Goal: Transaction & Acquisition: Obtain resource

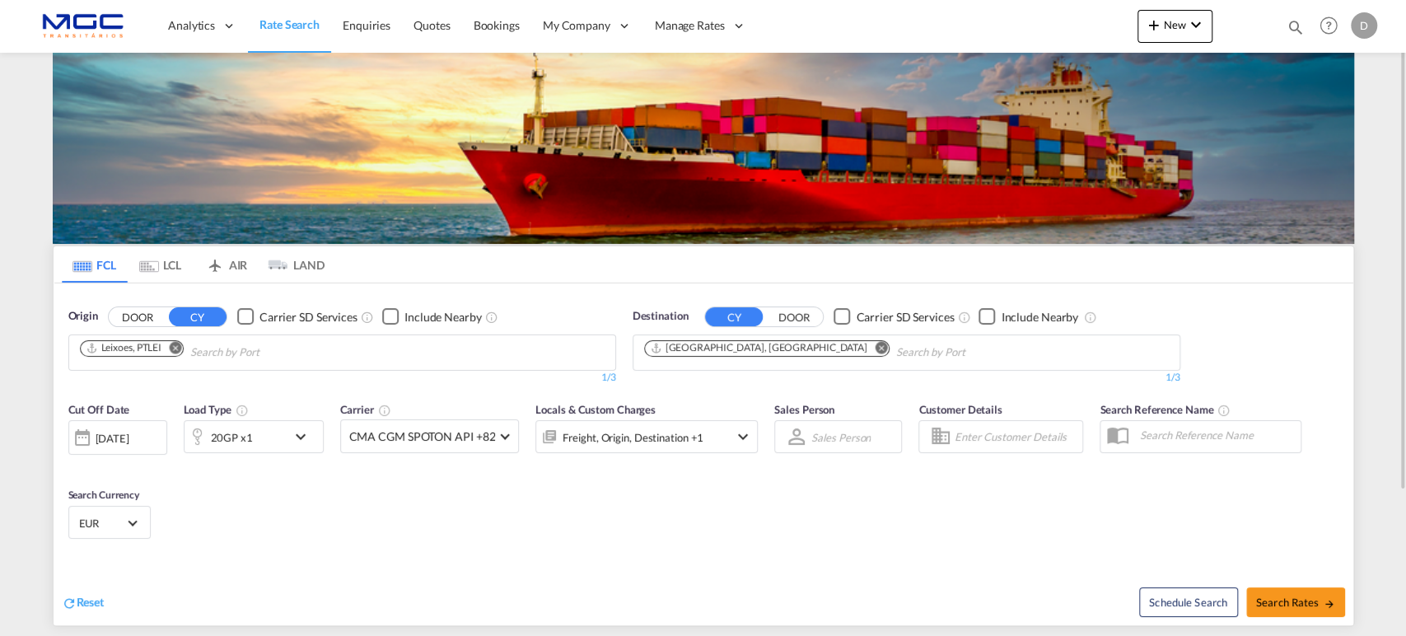
click at [864, 351] on button "Remove" at bounding box center [876, 349] width 25 height 16
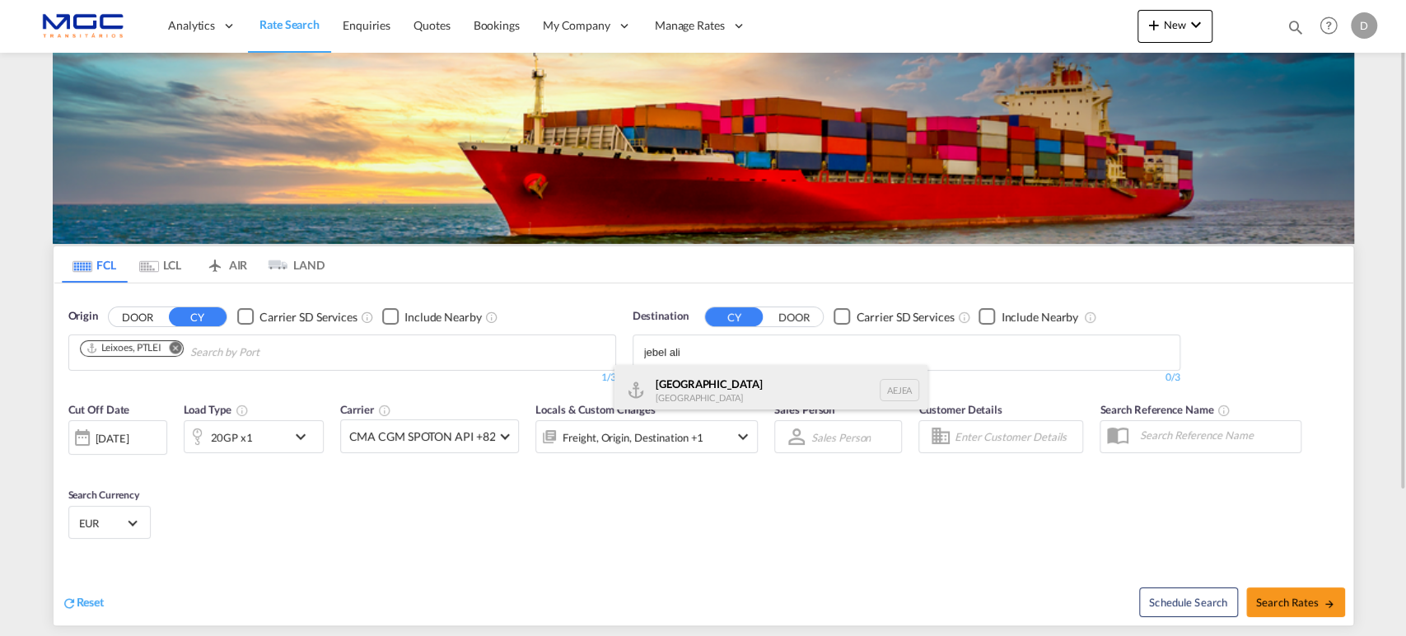
type input "jebel ali"
click at [725, 367] on div "[GEOGRAPHIC_DATA] [GEOGRAPHIC_DATA]" at bounding box center [770, 389] width 313 height 49
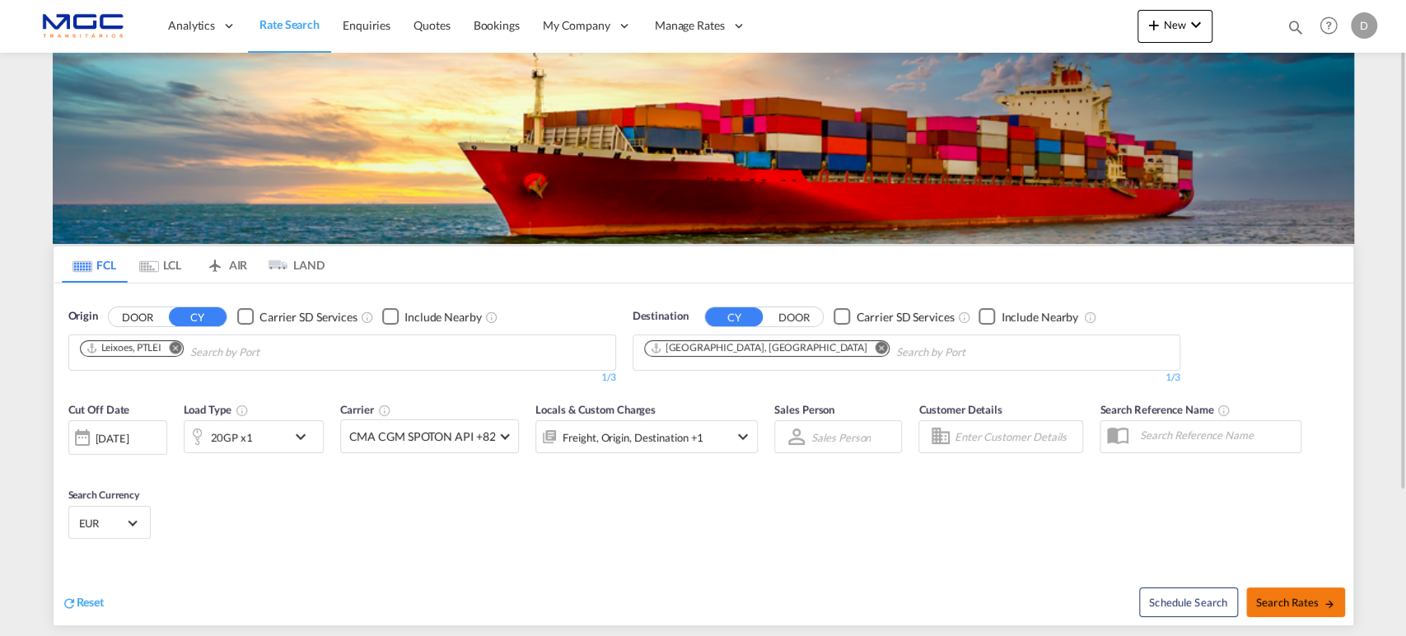
click at [1317, 596] on span "Search Rates" at bounding box center [1295, 601] width 79 height 13
type input "PTLEI to AEJEA / [DATE]"
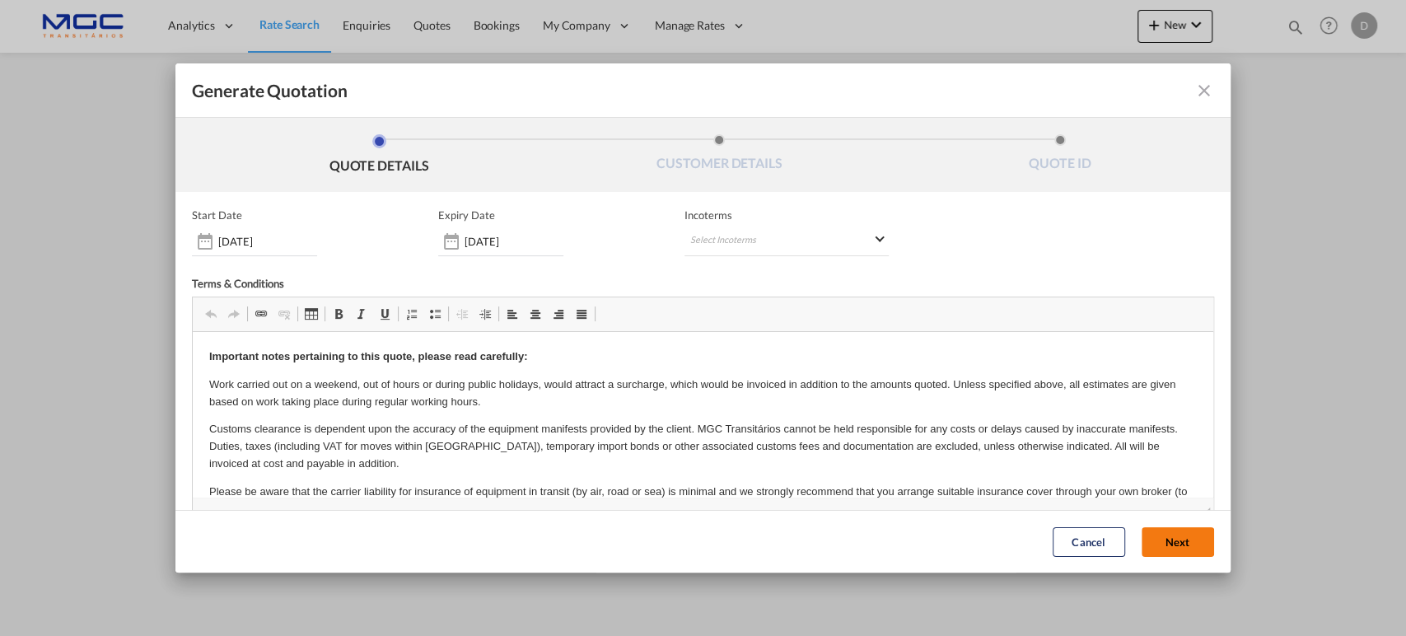
click at [1146, 542] on button "Next" at bounding box center [1178, 542] width 72 height 30
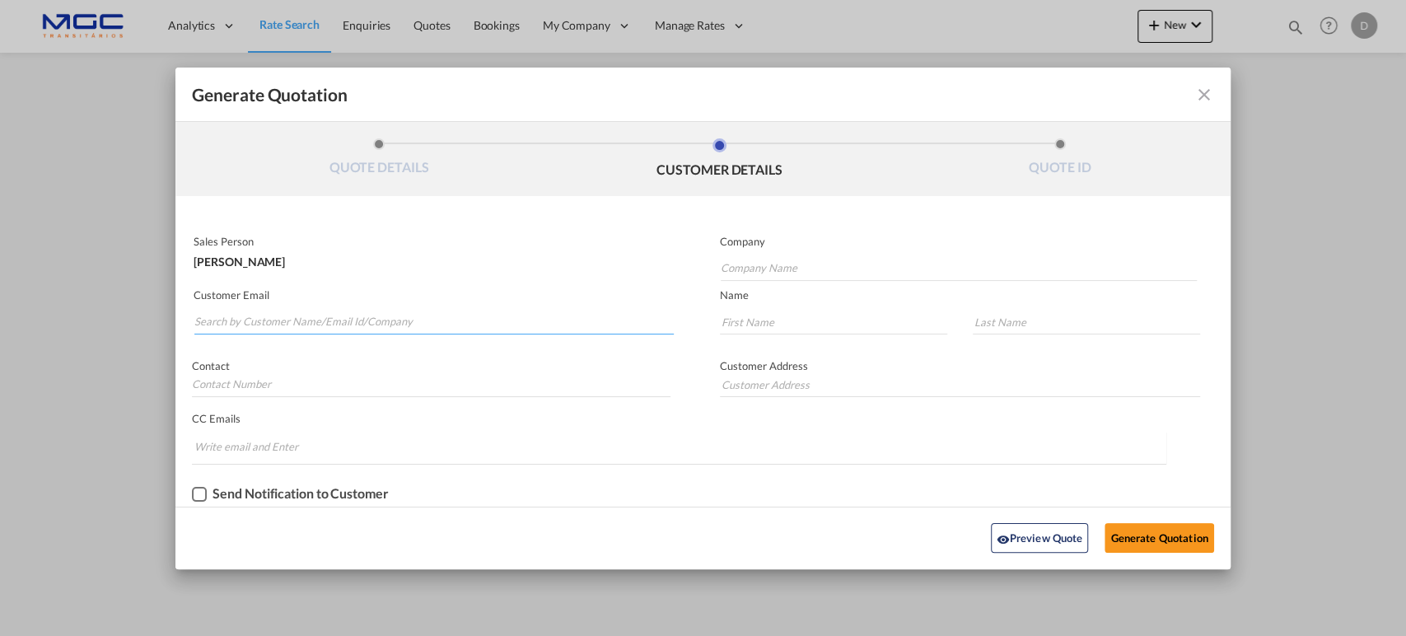
click at [254, 324] on input "Search by Customer Name/Email Id/Company" at bounding box center [433, 322] width 479 height 25
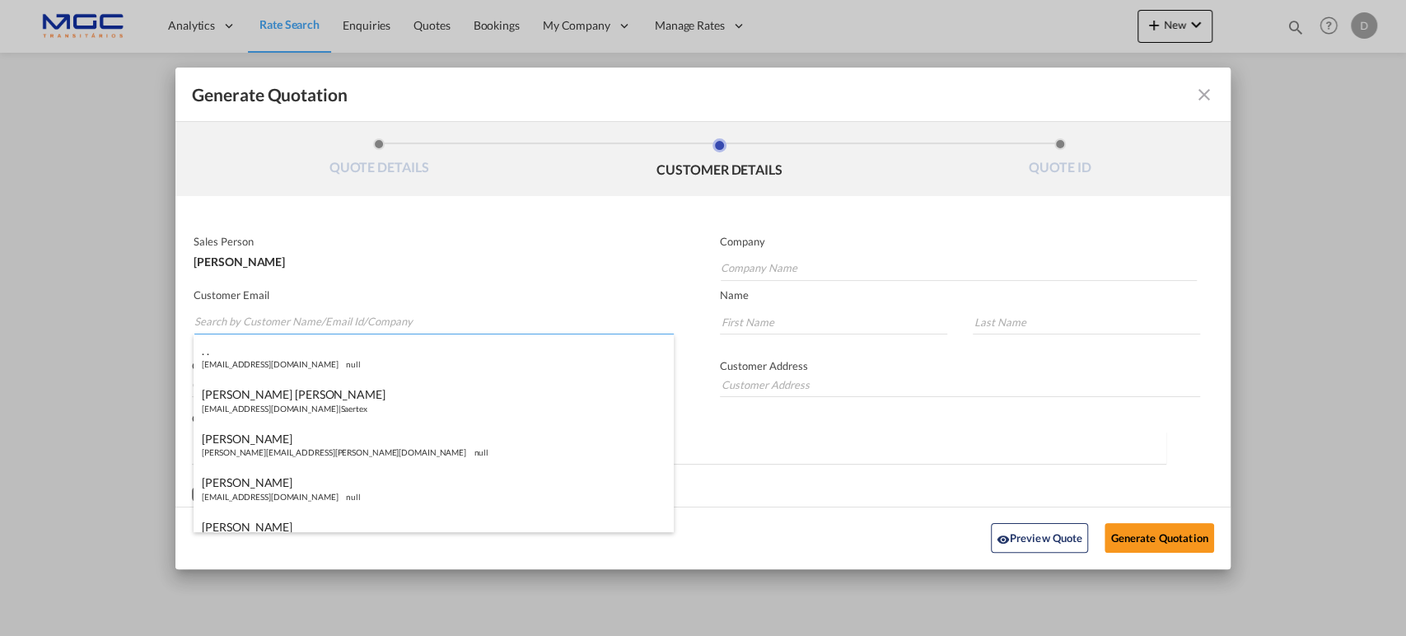
click at [220, 313] on input "Search by Customer Name/Email Id/Company" at bounding box center [433, 322] width 479 height 25
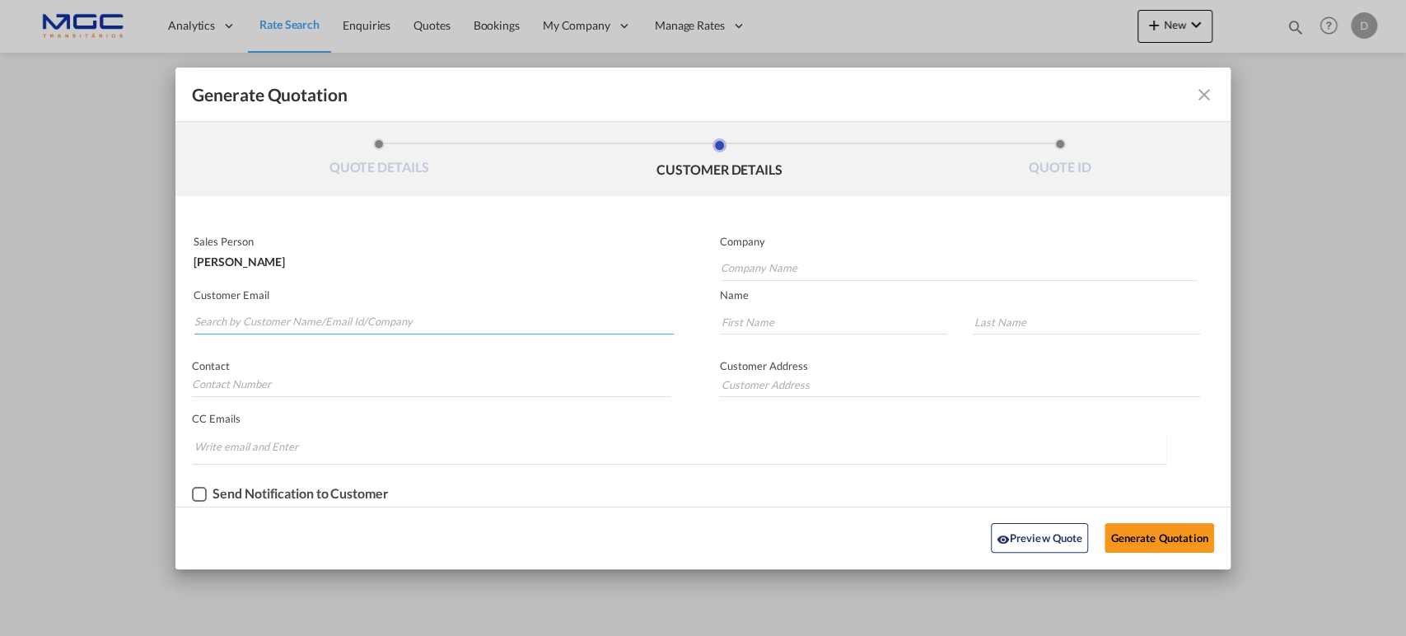
click at [247, 326] on input "Search by Customer Name/Email Id/Company" at bounding box center [433, 322] width 479 height 25
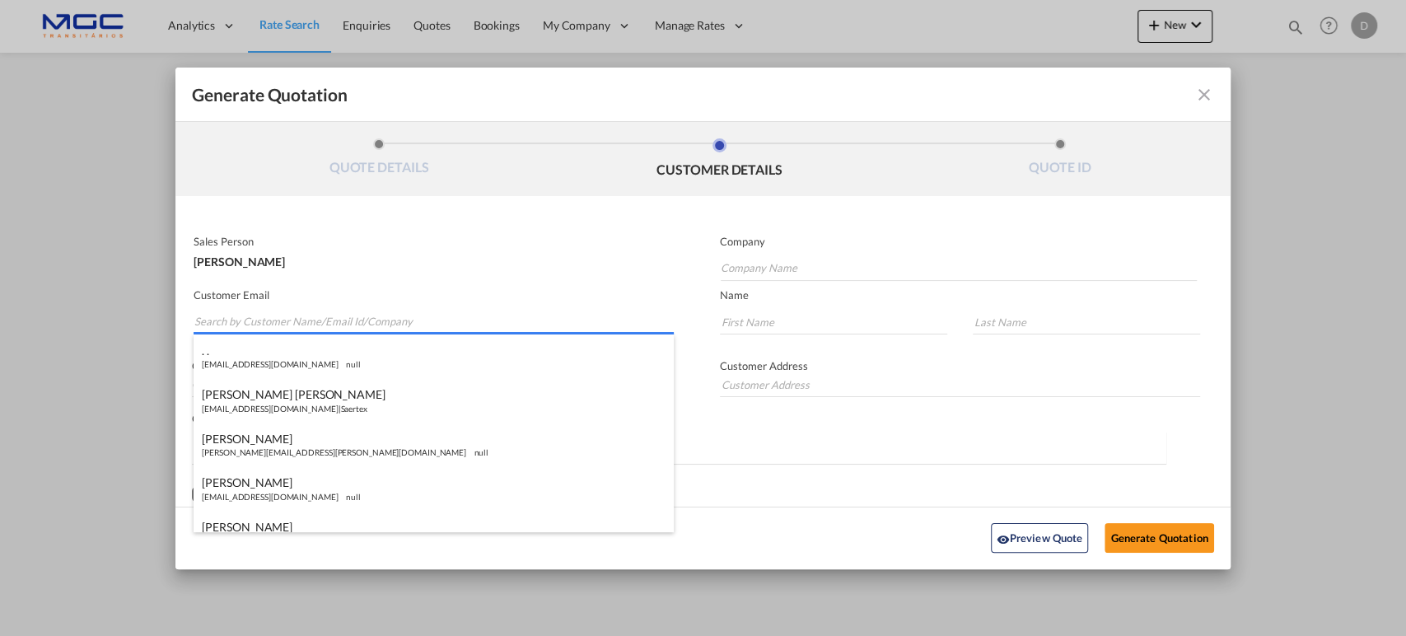
click at [245, 320] on input "Search by Customer Name/Email Id/Company" at bounding box center [433, 322] width 479 height 25
paste input "[PERSON_NAME] | ASCENT FREIGHT <[EMAIL_ADDRESS][DOMAIN_NAME]>"
drag, startPoint x: 339, startPoint y: 320, endPoint x: 184, endPoint y: 320, distance: 154.8
click at [184, 320] on div "Customer Email [PERSON_NAME] | ASCENT FREIGHT <[EMAIL_ADDRESS][DOMAIN_NAME]>" at bounding box center [438, 312] width 527 height 60
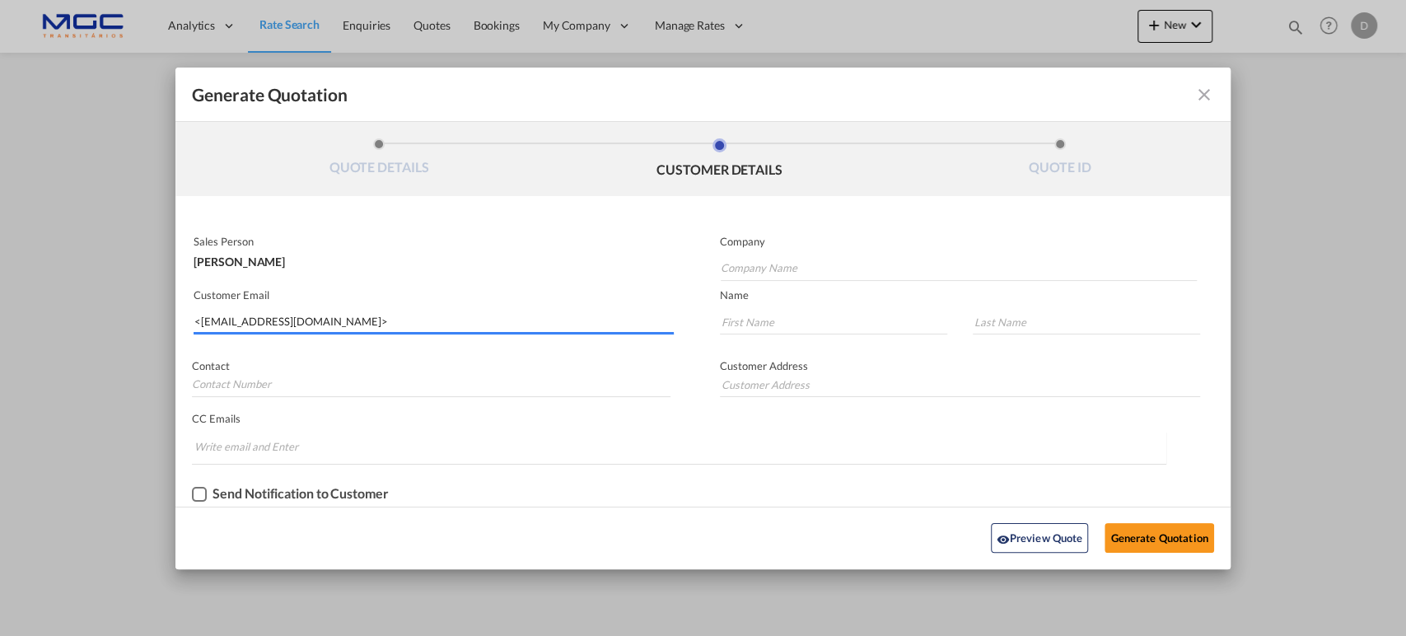
click at [198, 322] on input "<[EMAIL_ADDRESS][DOMAIN_NAME]>" at bounding box center [433, 322] width 479 height 25
click at [369, 321] on input "[EMAIL_ADDRESS][DOMAIN_NAME]>" at bounding box center [433, 322] width 479 height 25
type input "[EMAIL_ADDRESS][DOMAIN_NAME]"
click at [739, 268] on input "Company Name" at bounding box center [959, 268] width 477 height 25
click at [771, 328] on input "Generate QuotationQUOTE ..." at bounding box center [833, 322] width 227 height 25
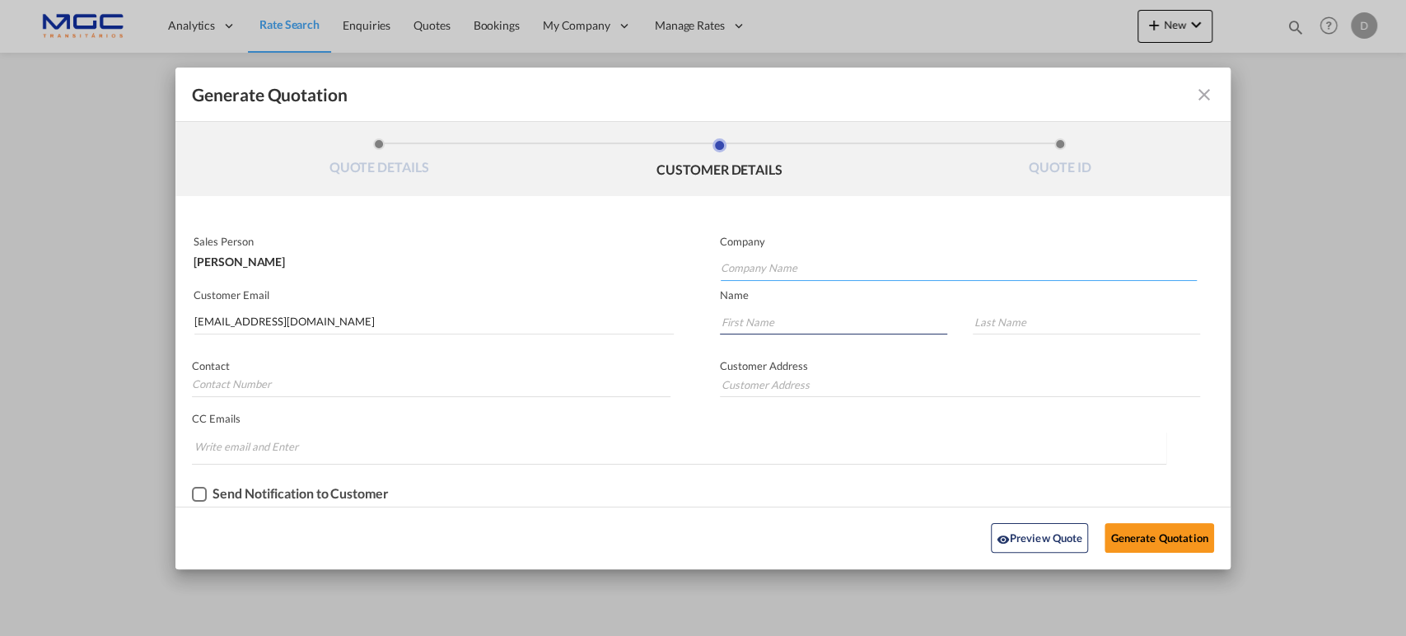
click at [750, 261] on input "Company Name" at bounding box center [959, 268] width 477 height 25
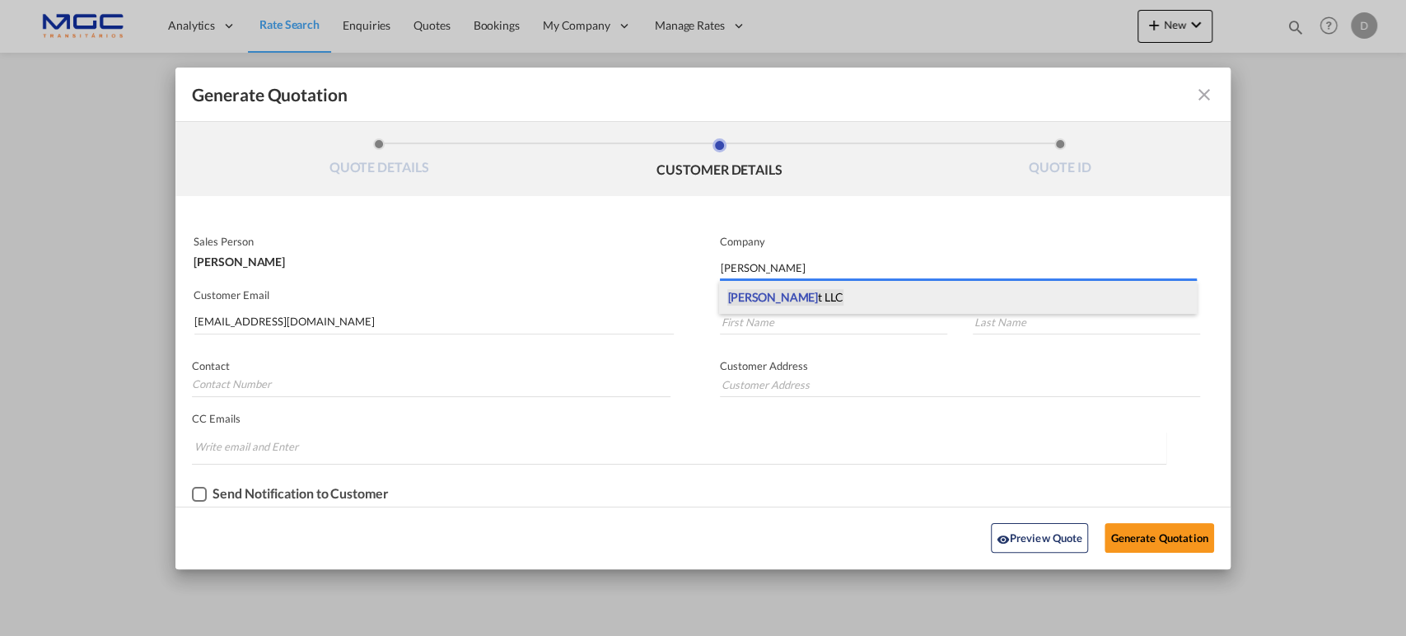
click at [810, 290] on span "Ascent Freigh t LLC" at bounding box center [784, 297] width 115 height 16
type input "Ascent Freight LLC"
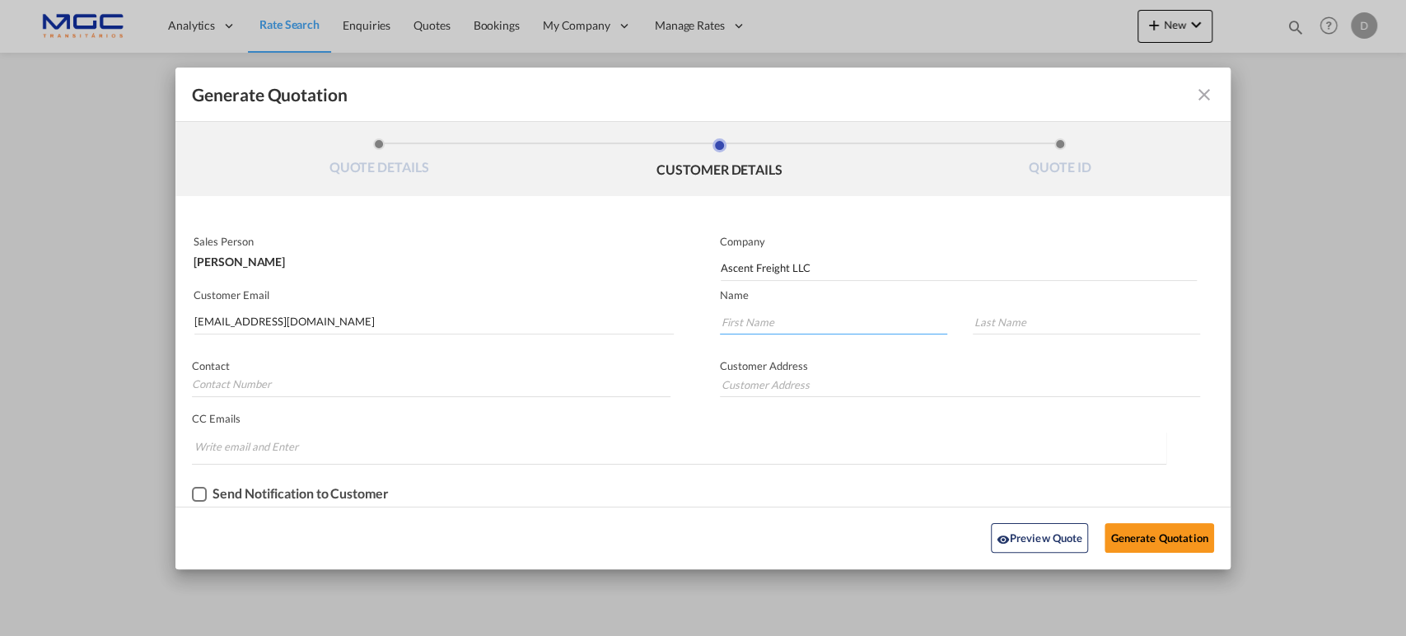
click at [773, 319] on input "Generate QuotationQUOTE ..." at bounding box center [833, 322] width 227 height 25
type input "."
click at [1160, 533] on button "Generate Quotation" at bounding box center [1158, 538] width 109 height 30
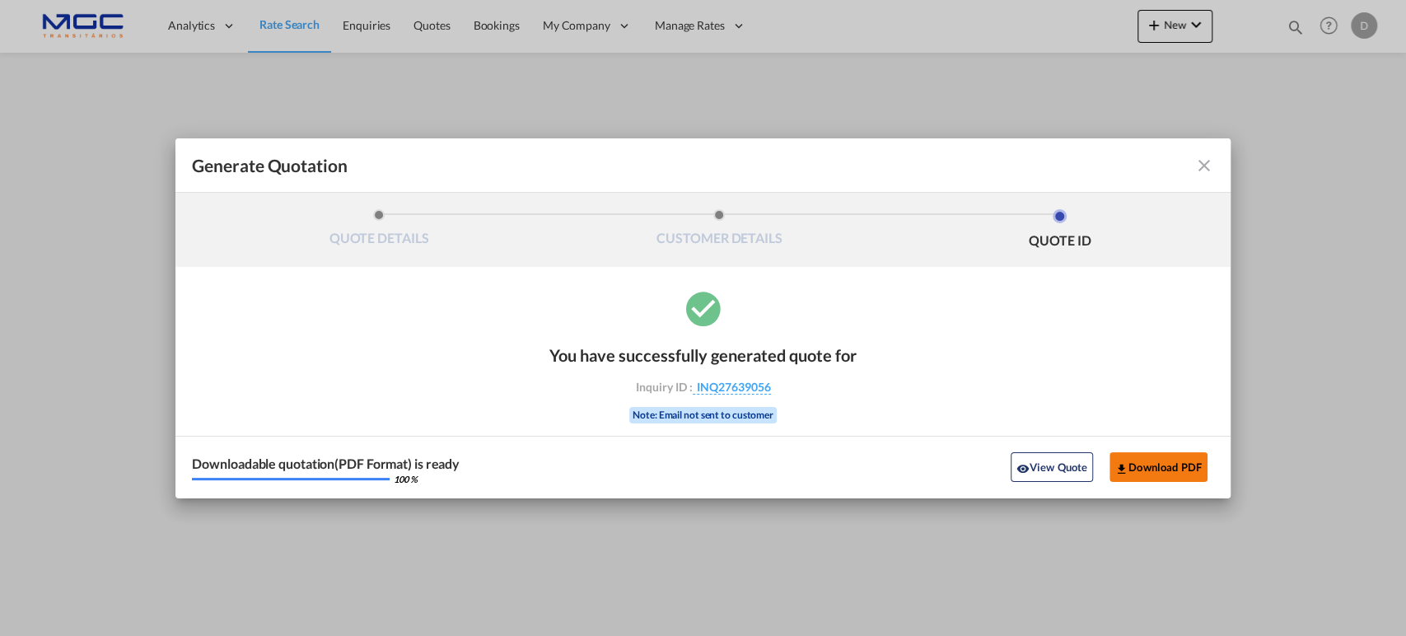
click at [1151, 470] on button "Download PDF" at bounding box center [1158, 467] width 98 height 30
